Goal: Task Accomplishment & Management: Manage account settings

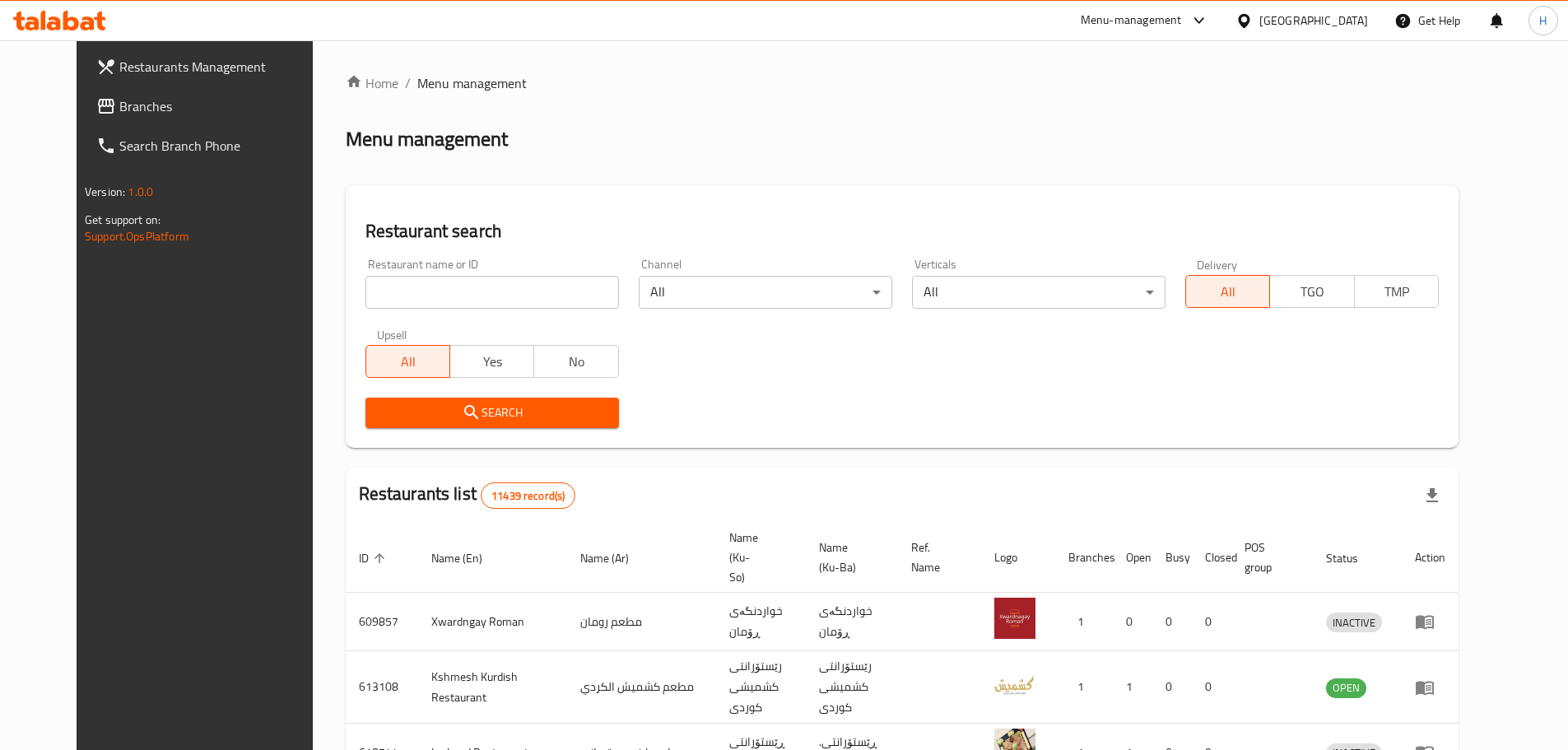
click at [478, 308] on input "search" at bounding box center [492, 292] width 253 height 33
type input "فخار وحطب"
click at [512, 419] on span "Search" at bounding box center [492, 413] width 227 height 21
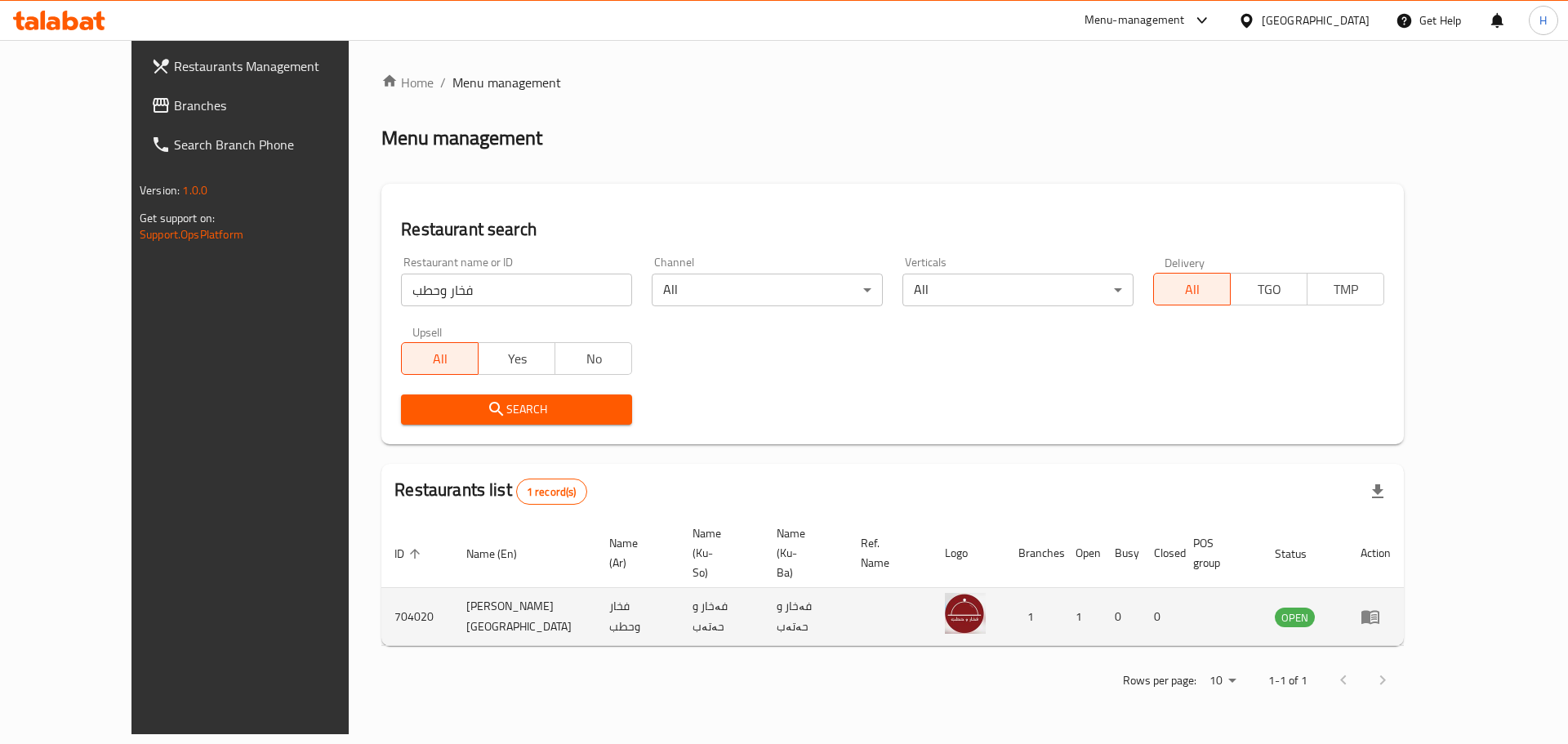
click at [1379, 610] on icon "enhanced table" at bounding box center [1370, 617] width 18 height 14
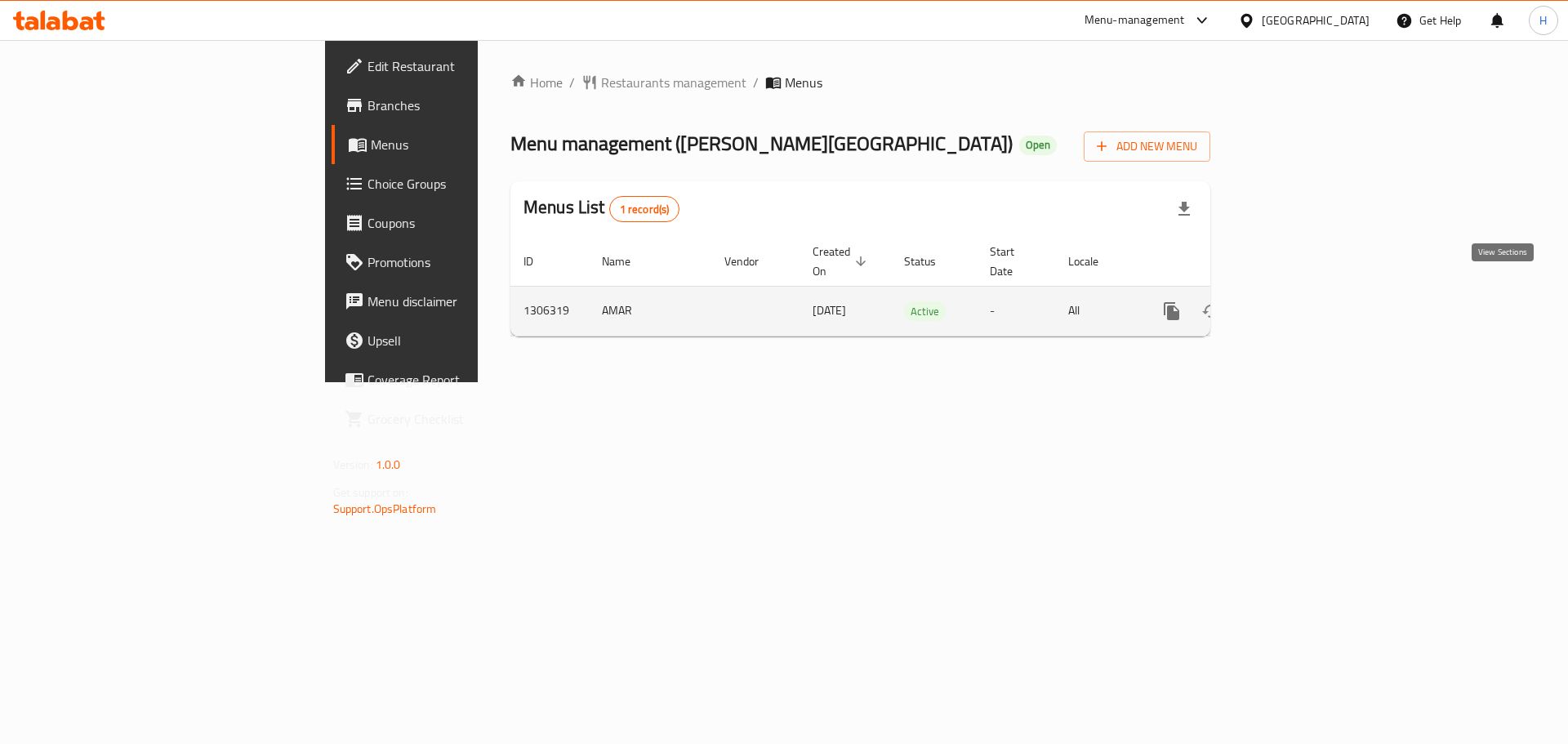
click at [1299, 302] on icon "enhanced table" at bounding box center [1290, 311] width 19 height 19
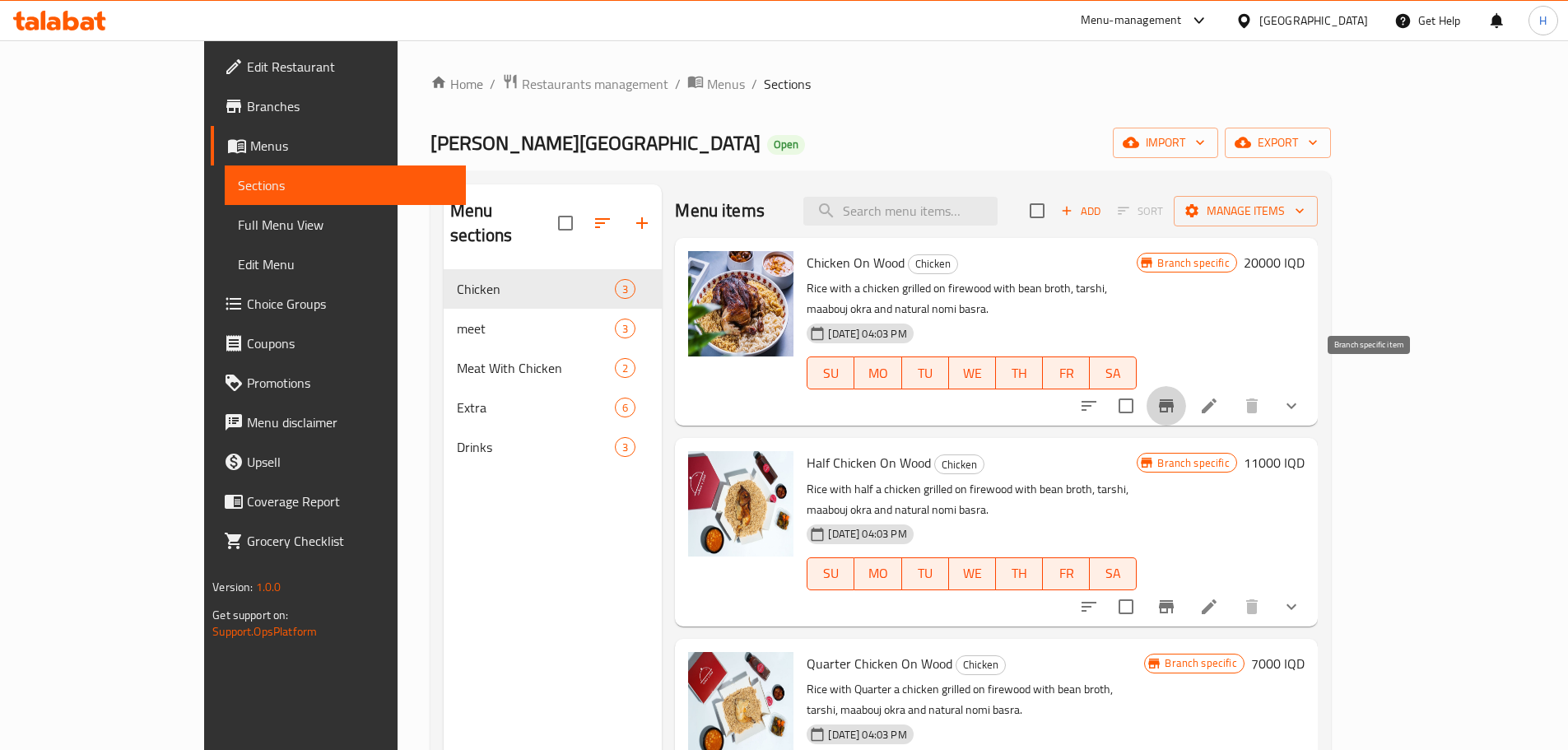
click at [1174, 399] on icon "Branch-specific-item" at bounding box center [1166, 405] width 15 height 13
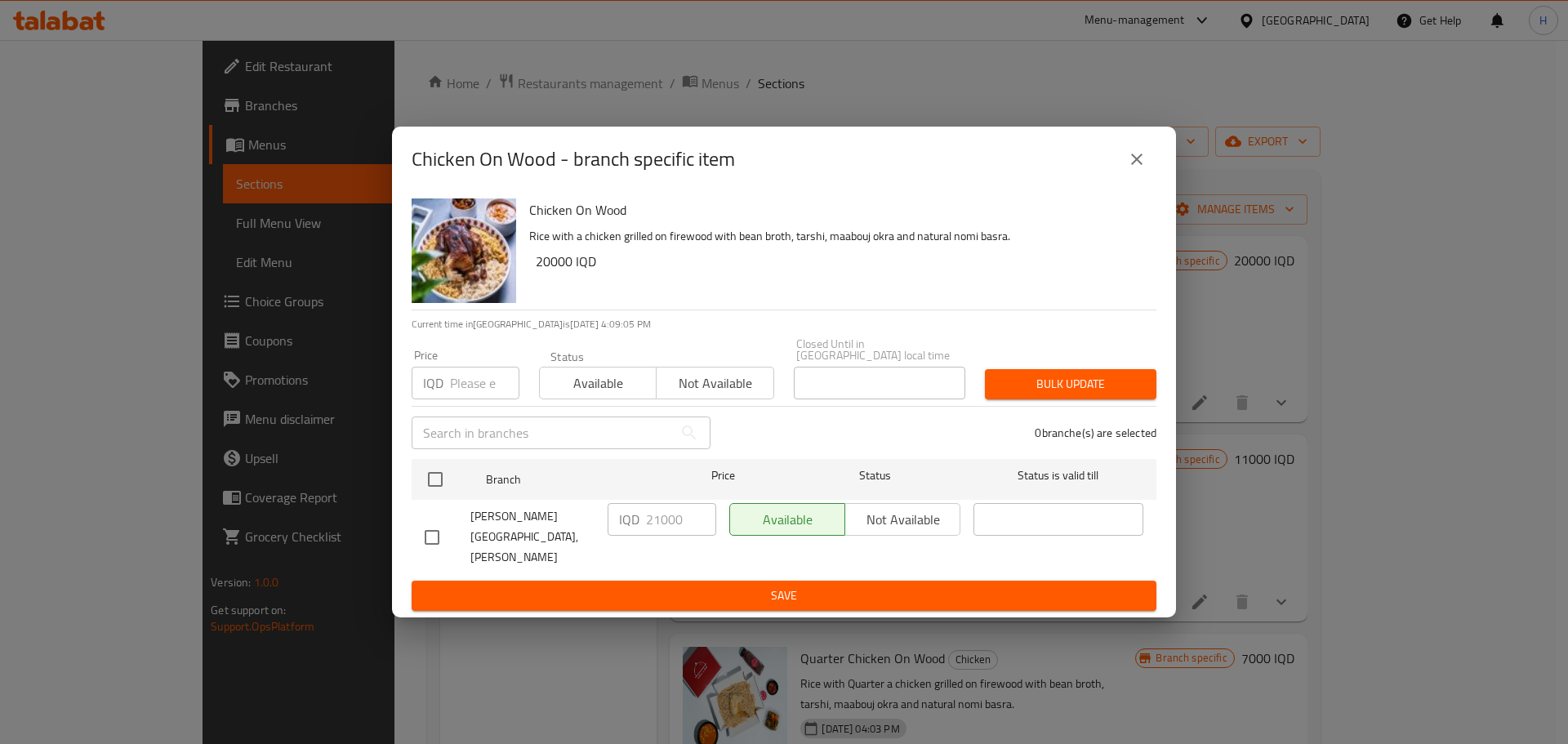
click at [437, 534] on input "checkbox" at bounding box center [431, 536] width 34 height 34
checkbox input "true"
click at [659, 529] on input "21000" at bounding box center [681, 519] width 70 height 33
type input "20000"
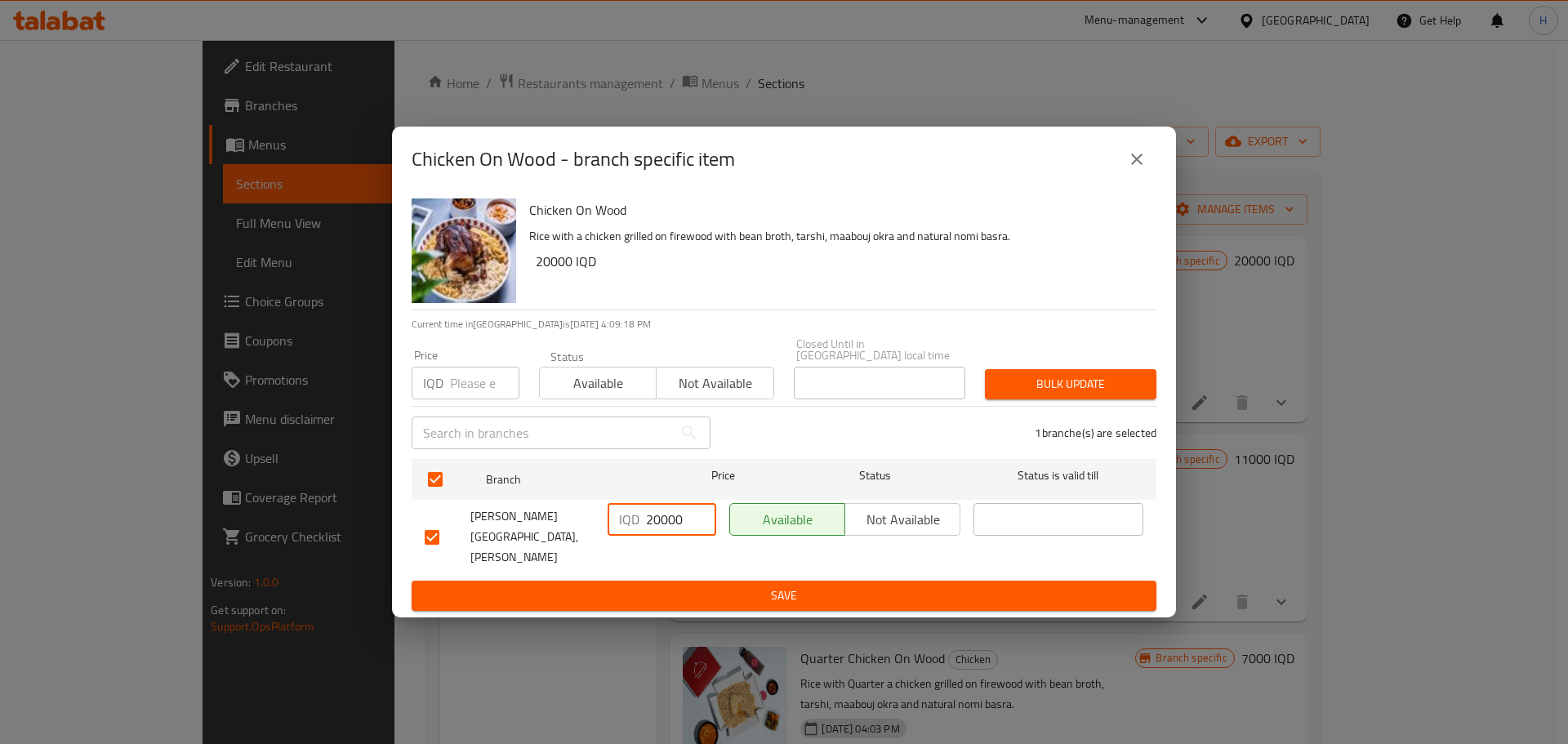
click at [1041, 585] on span "Save" at bounding box center [784, 595] width 719 height 20
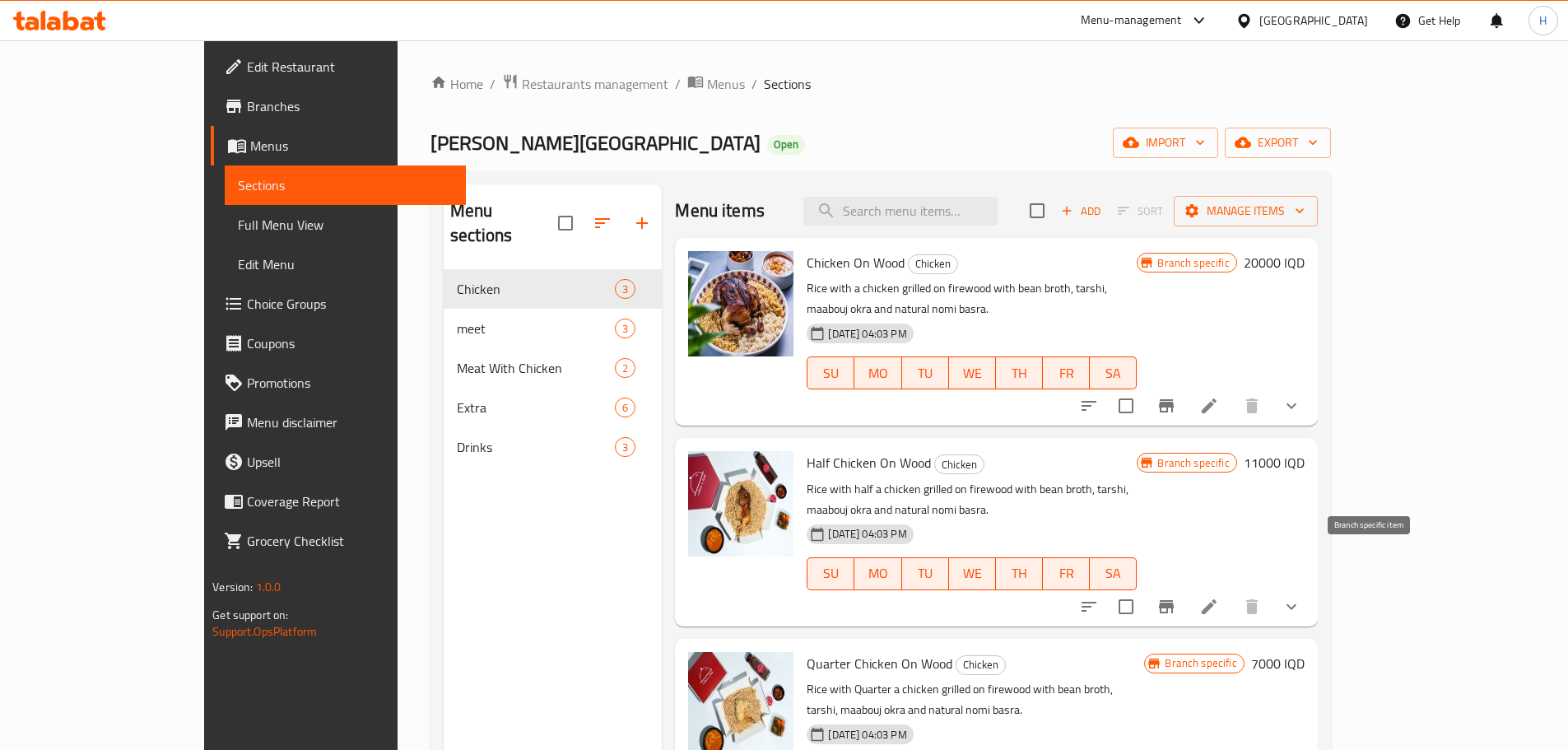
click at [1177, 596] on icon "Branch-specific-item" at bounding box center [1166, 606] width 20 height 20
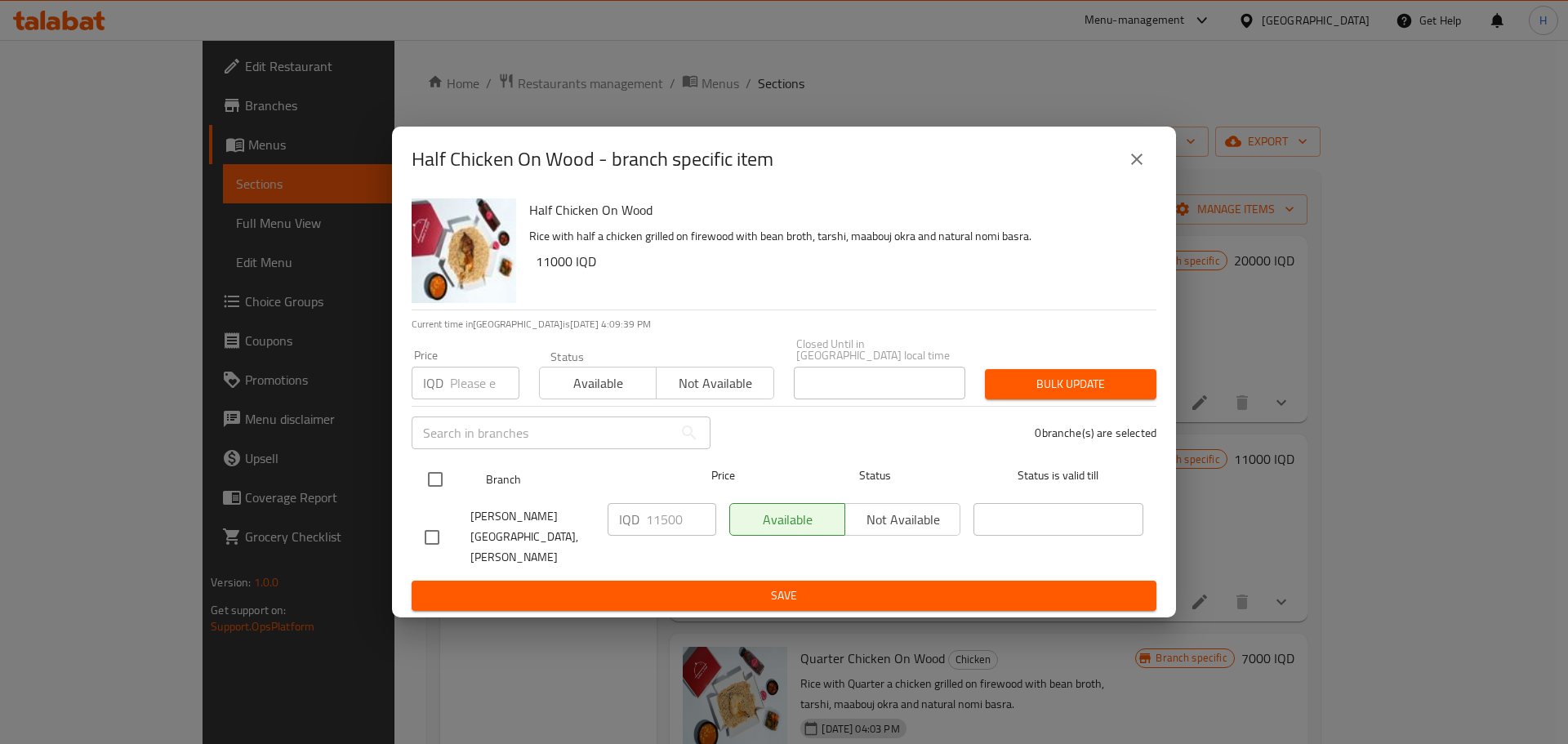
click at [438, 490] on input "checkbox" at bounding box center [435, 478] width 34 height 34
checkbox input "true"
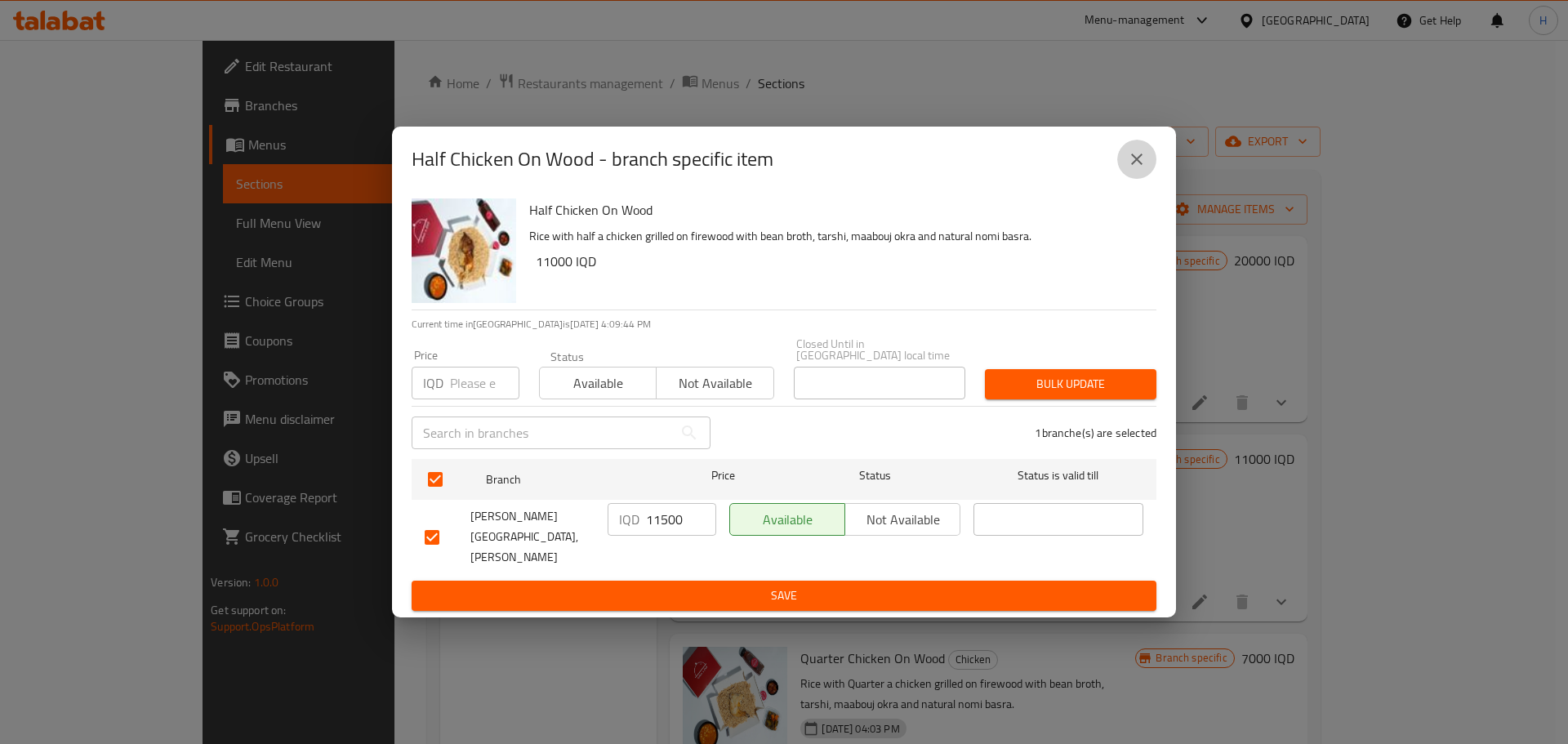
click at [1139, 165] on icon "close" at bounding box center [1137, 159] width 12 height 12
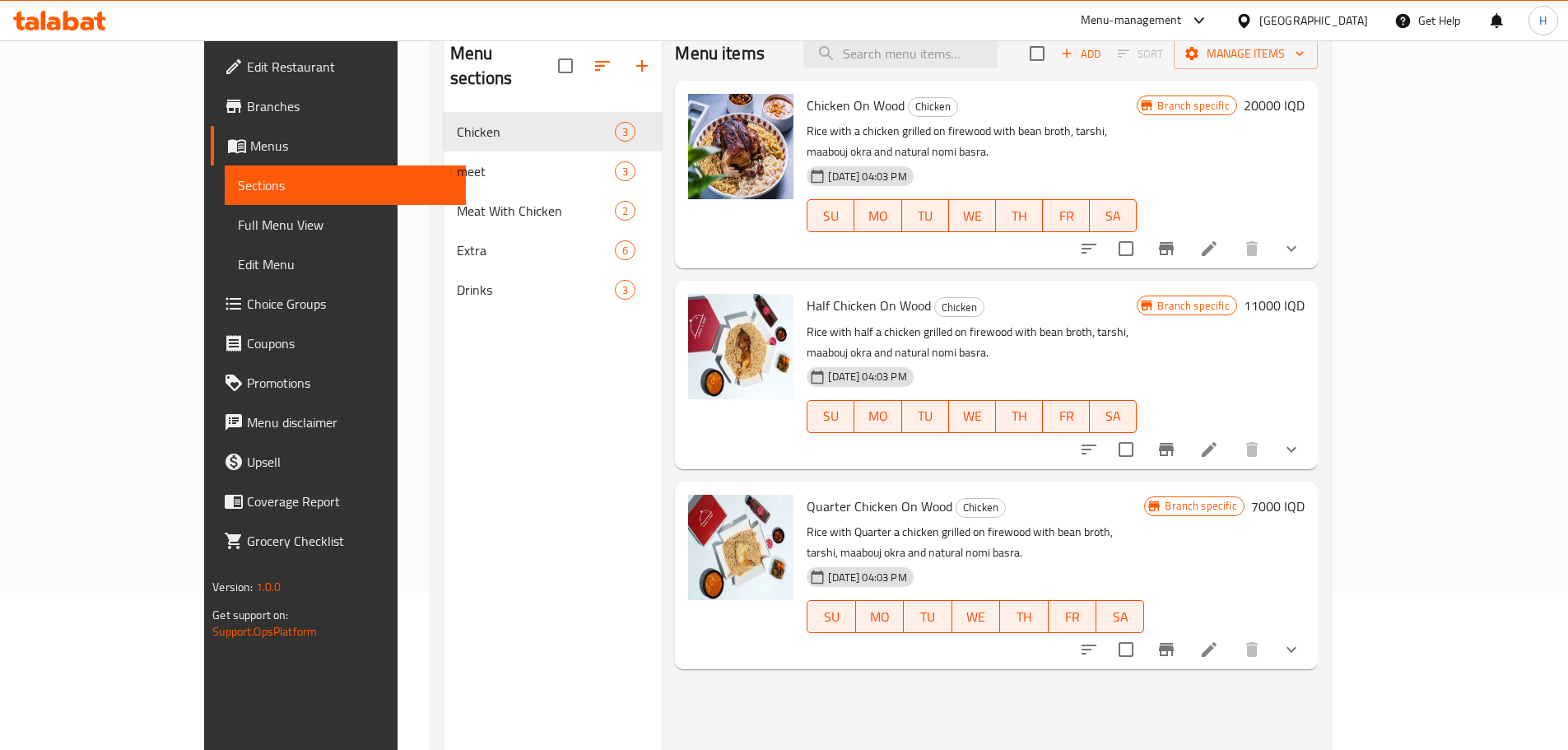
scroll to position [164, 0]
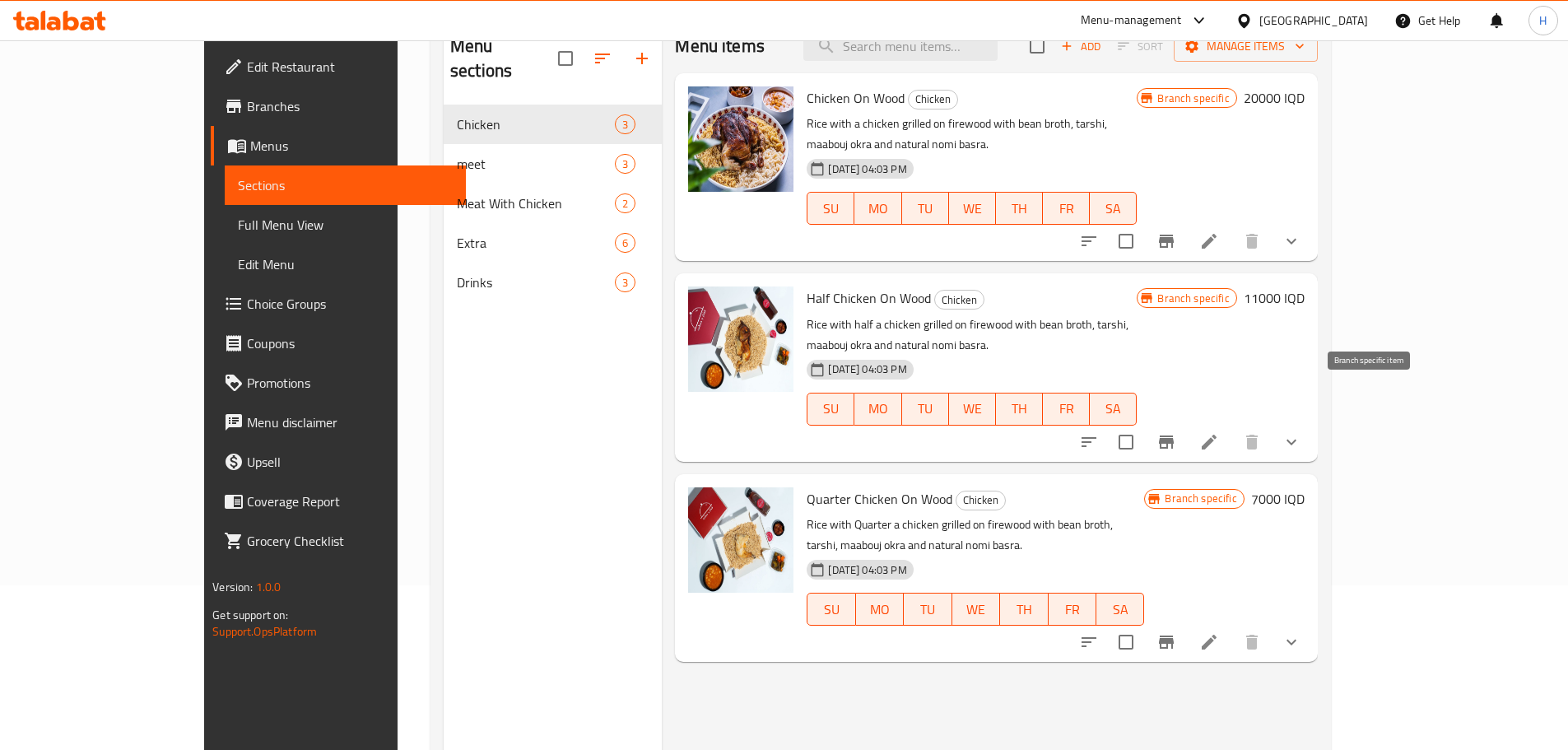
click at [1187, 422] on button "Branch-specific-item" at bounding box center [1166, 442] width 39 height 39
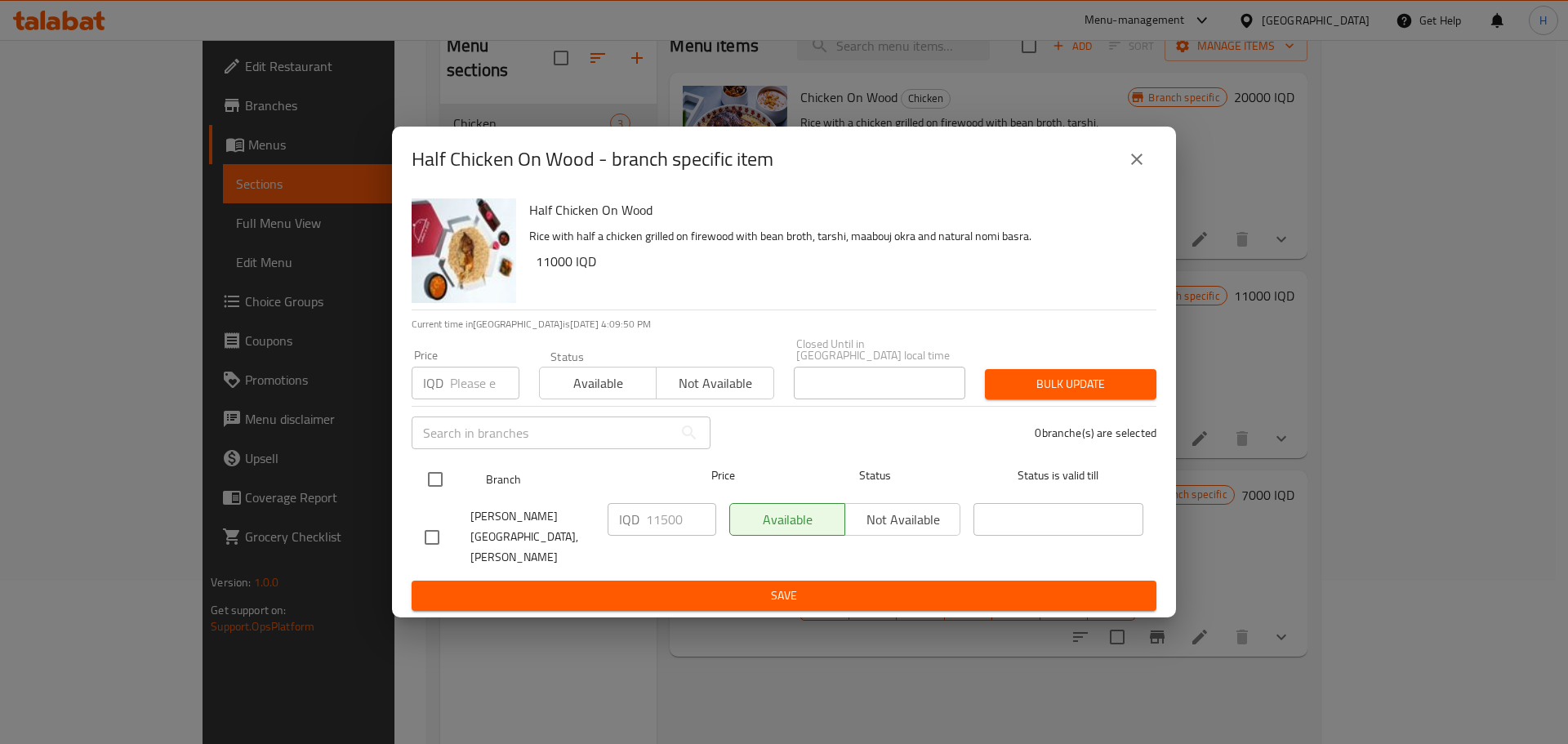
click at [436, 492] on input "checkbox" at bounding box center [435, 478] width 34 height 34
checkbox input "true"
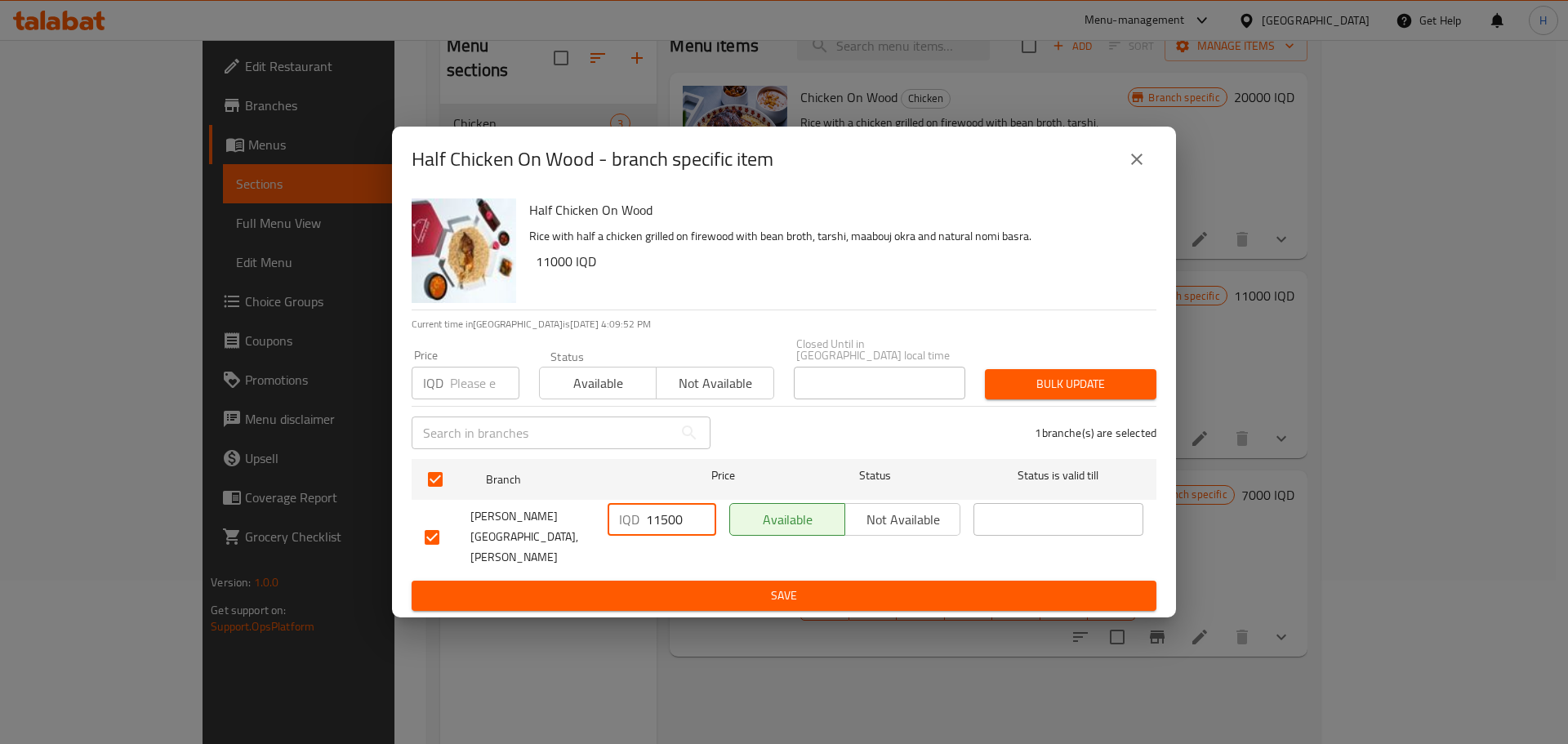
click at [662, 528] on input "11500" at bounding box center [681, 519] width 70 height 33
click at [1147, 176] on button "close" at bounding box center [1136, 159] width 39 height 39
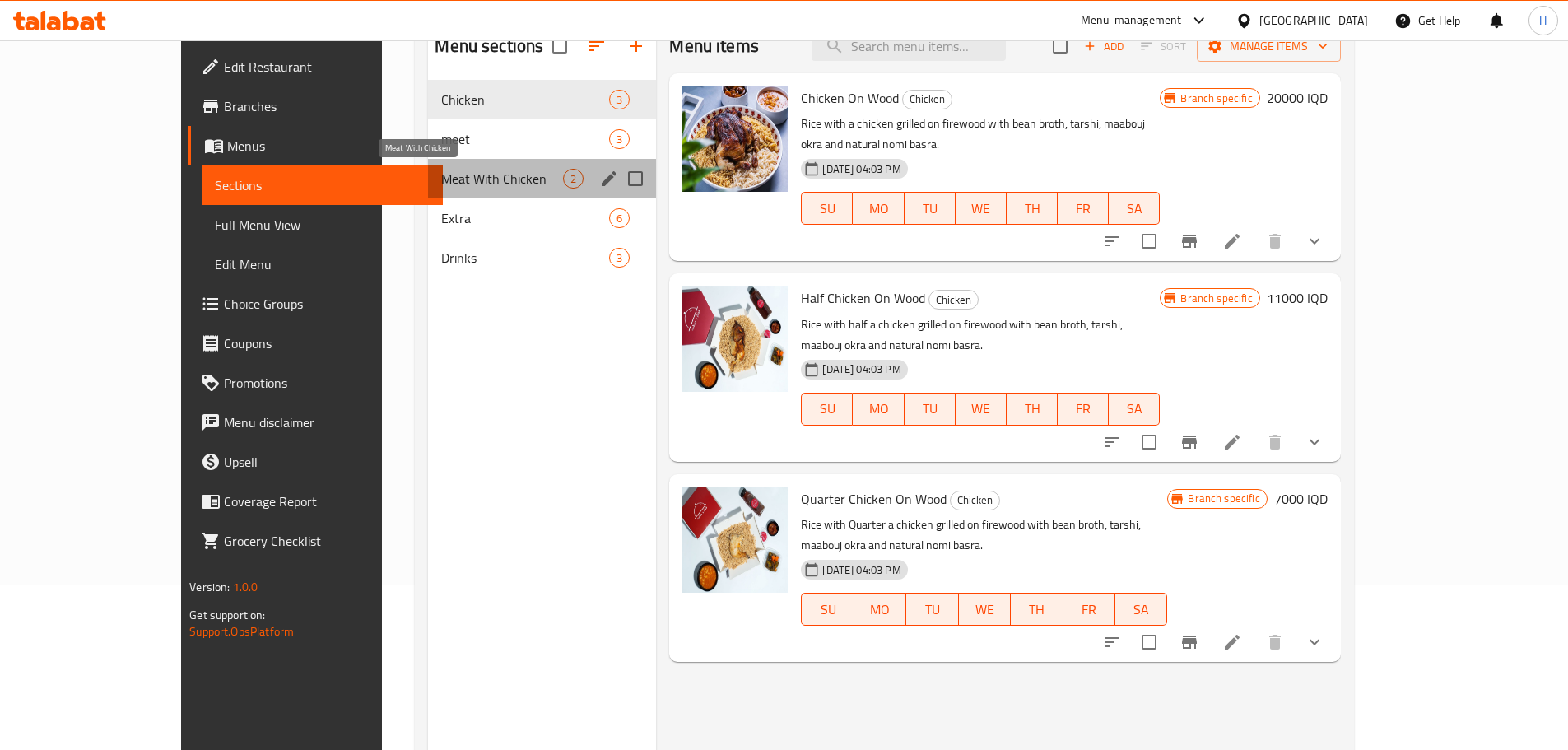
click at [441, 185] on span "Meat With Chicken" at bounding box center [502, 179] width 122 height 20
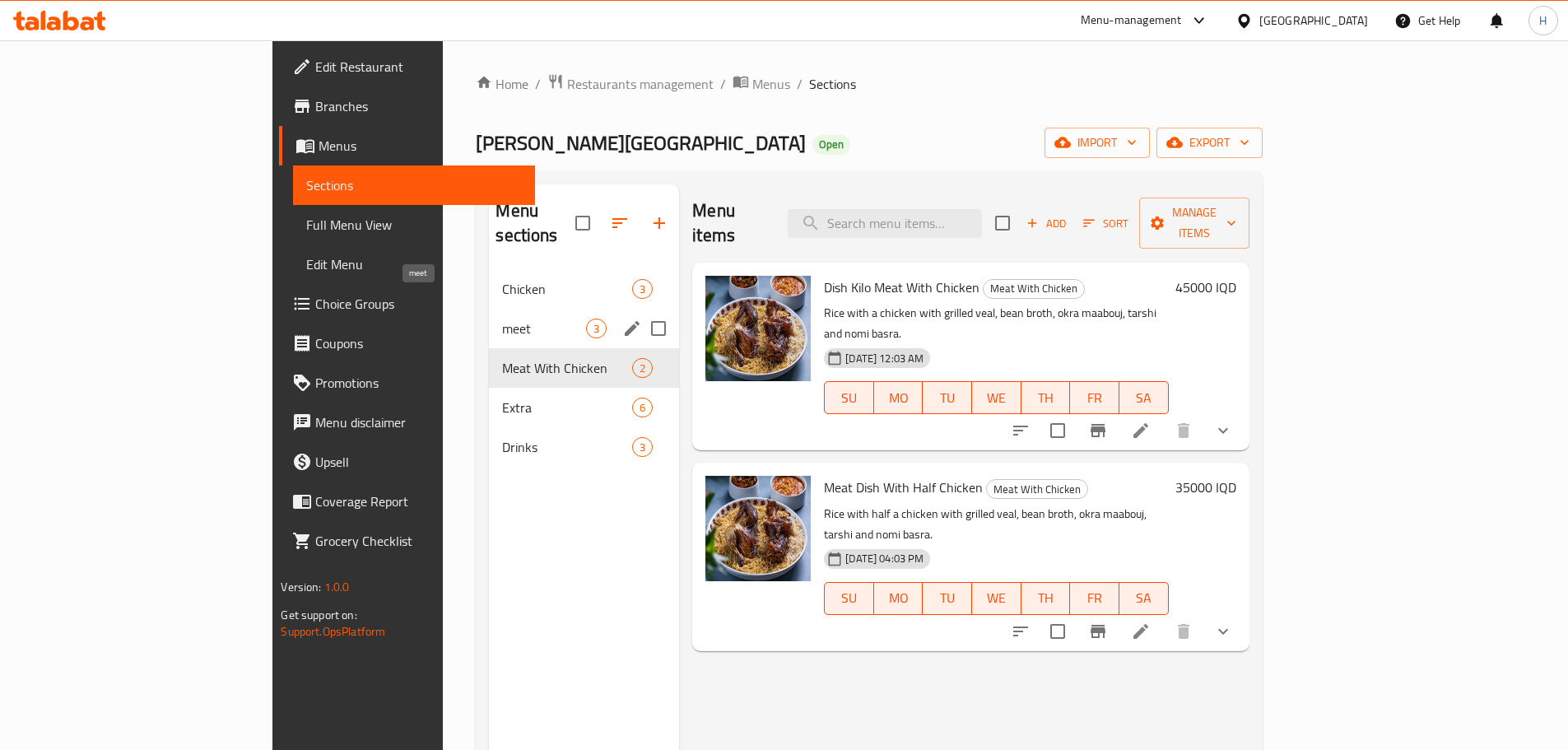
click at [502, 319] on span "meet" at bounding box center [544, 329] width 84 height 20
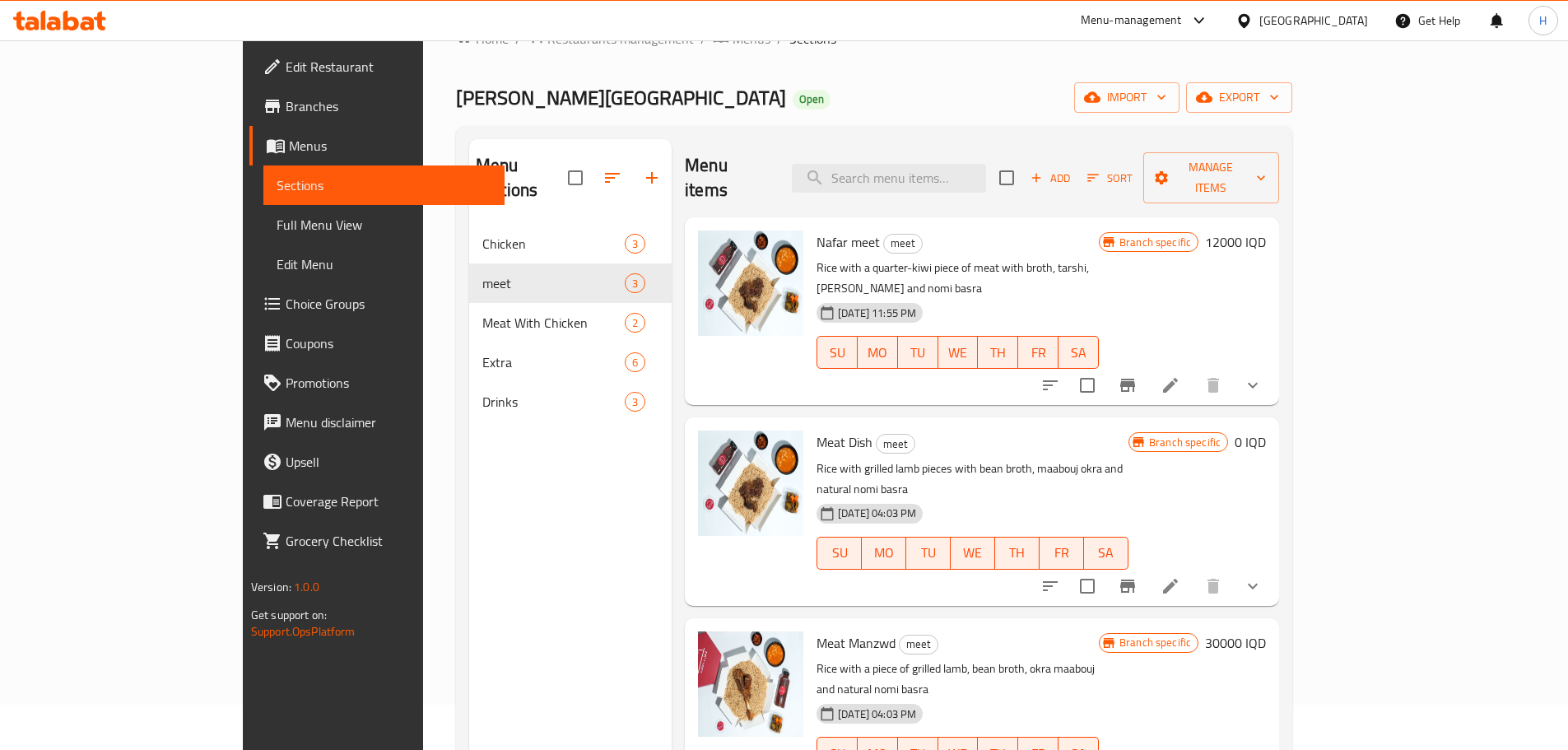
scroll to position [82, 0]
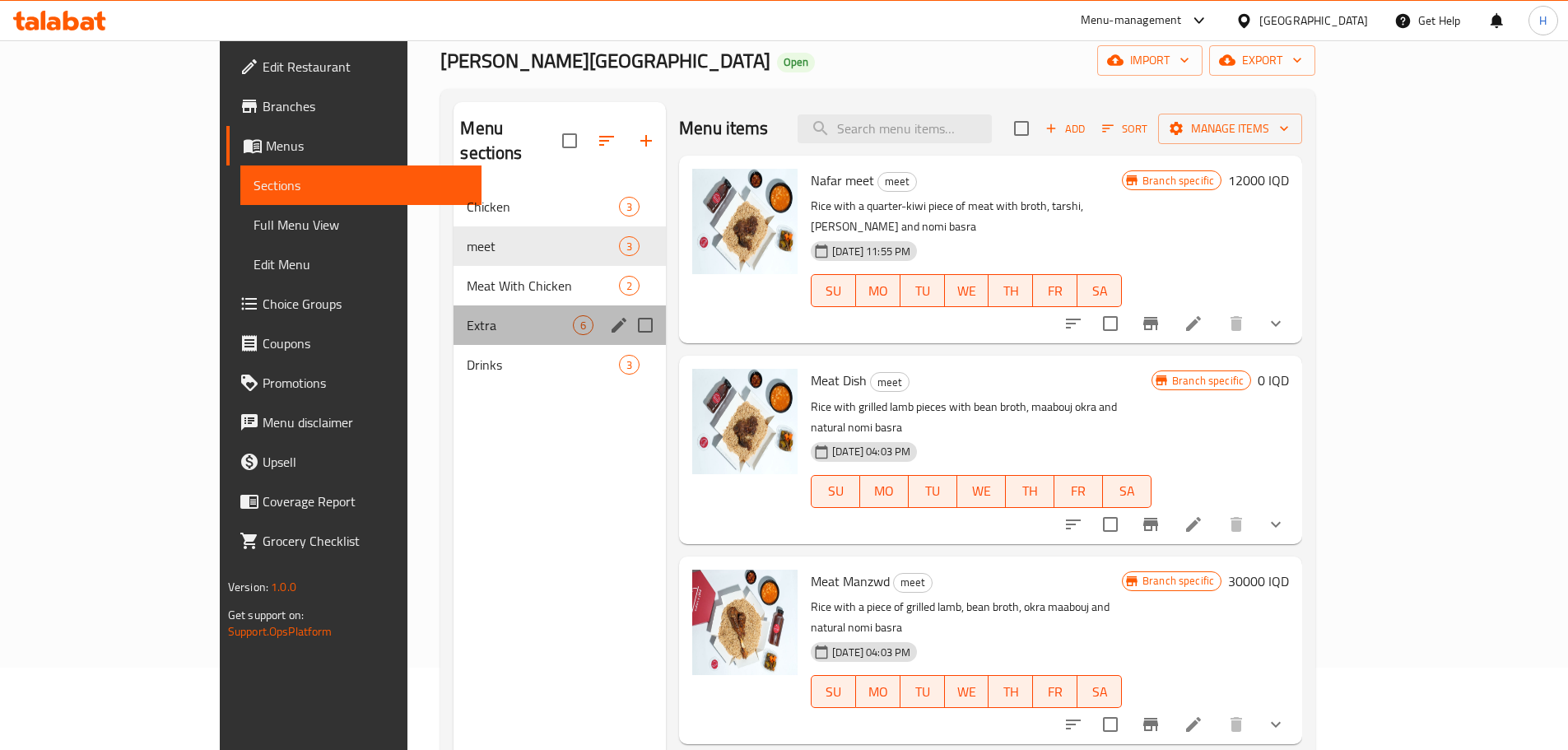
click at [454, 305] on div "Extra 6" at bounding box center [560, 325] width 212 height 39
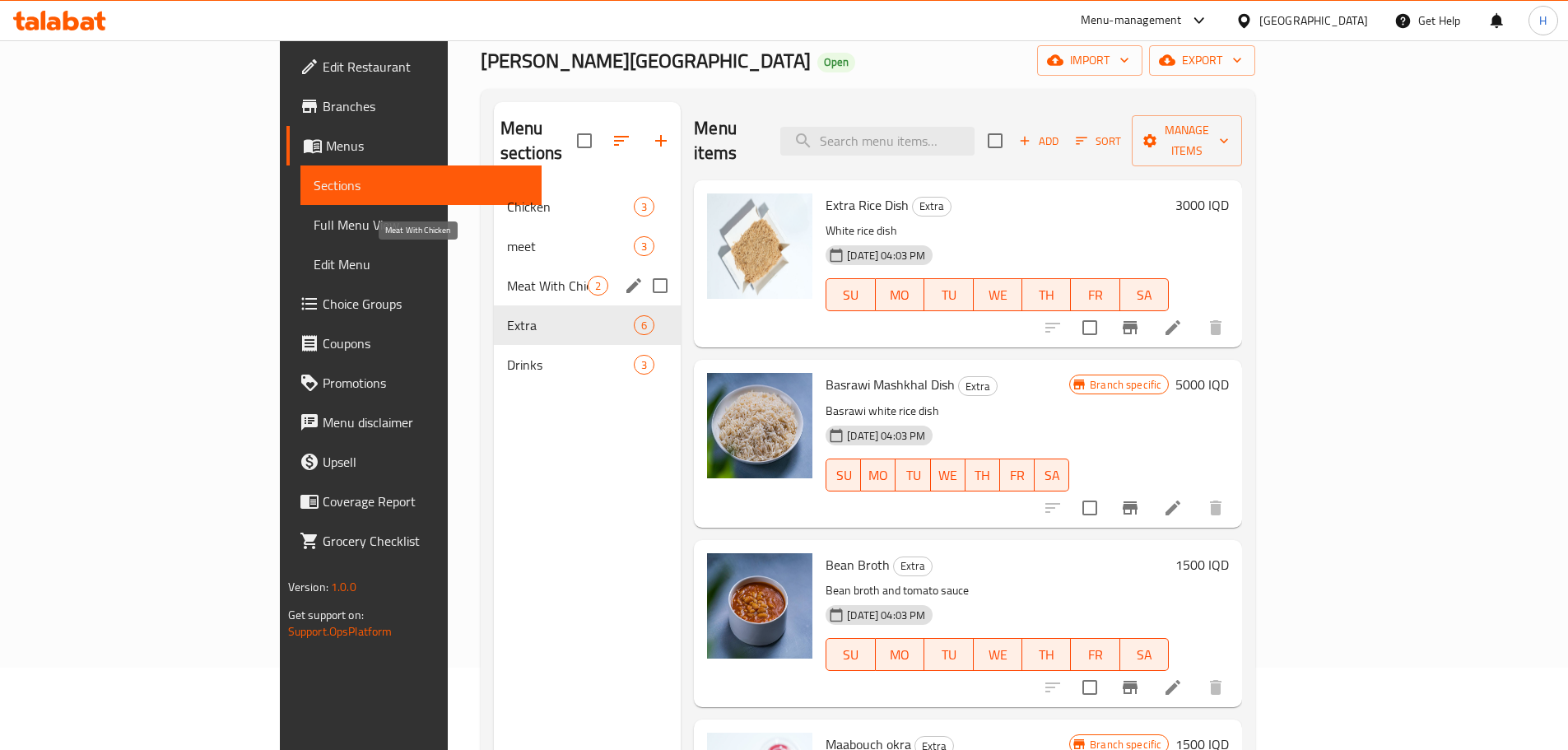
click at [507, 276] on span "Meat With Chicken" at bounding box center [547, 286] width 80 height 20
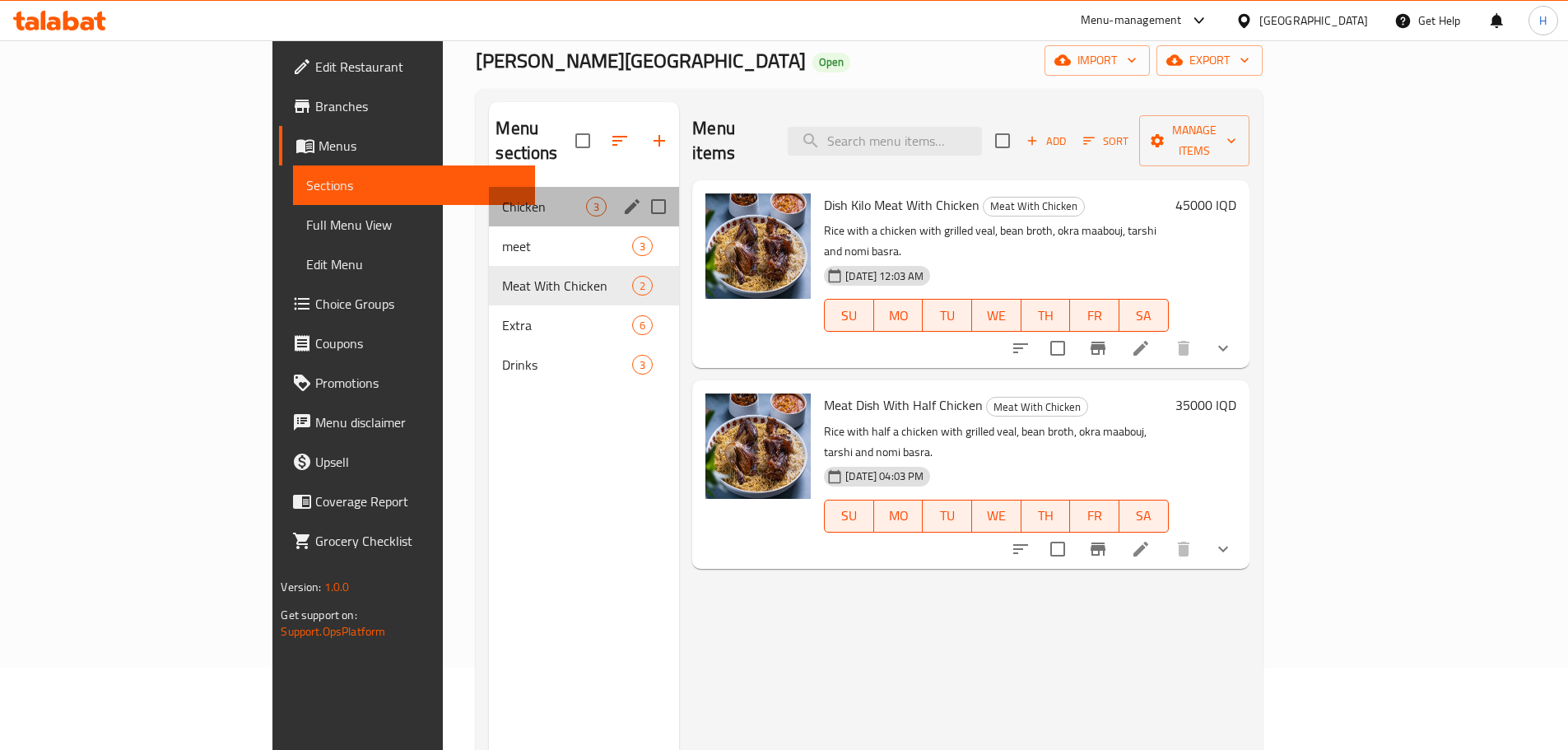
click at [489, 194] on div "Chicken 3" at bounding box center [584, 206] width 190 height 39
